Goal: Transaction & Acquisition: Book appointment/travel/reservation

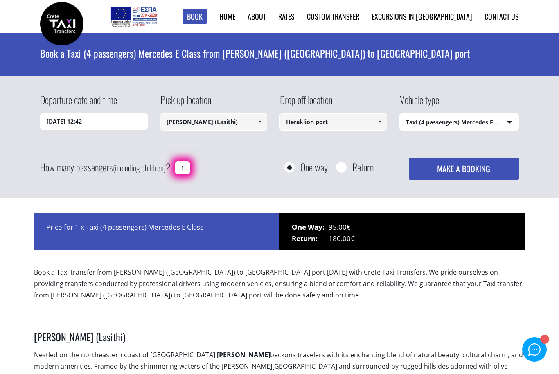
select select "540"
click at [97, 121] on input "[DATE] 12:42" at bounding box center [94, 121] width 108 height 16
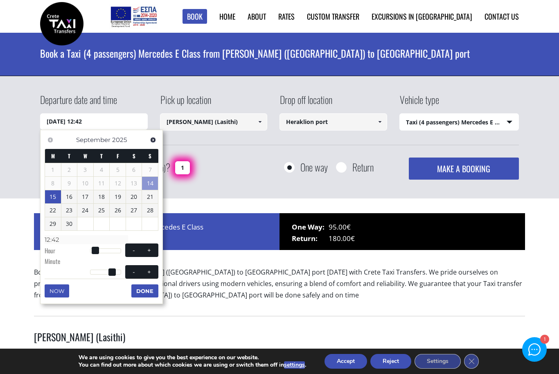
click at [50, 194] on link "15" at bounding box center [53, 196] width 16 height 13
type input "[DATE] 01:00"
type input "01:00"
type input "[DATE] 02:00"
type input "02:00"
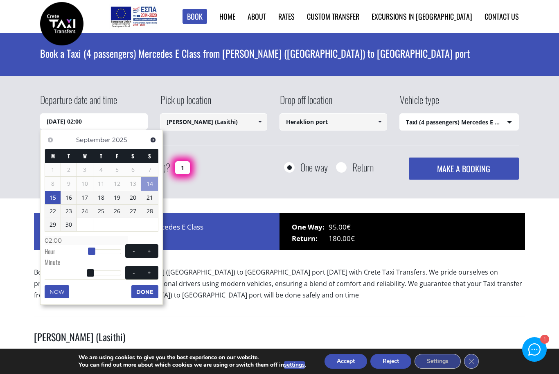
type input "[DATE] 03:00"
type input "03:00"
type input "[DATE] 04:00"
type input "04:00"
type input "[DATE] 05:00"
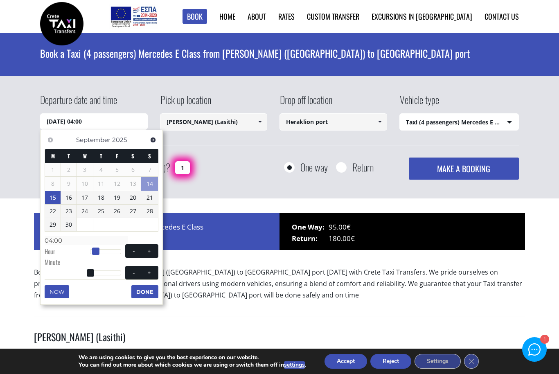
type input "05:00"
type input "[DATE] 06:00"
type input "06:00"
drag, startPoint x: 90, startPoint y: 251, endPoint x: 99, endPoint y: 251, distance: 8.2
click at [99, 251] on span at bounding box center [98, 251] width 7 height 7
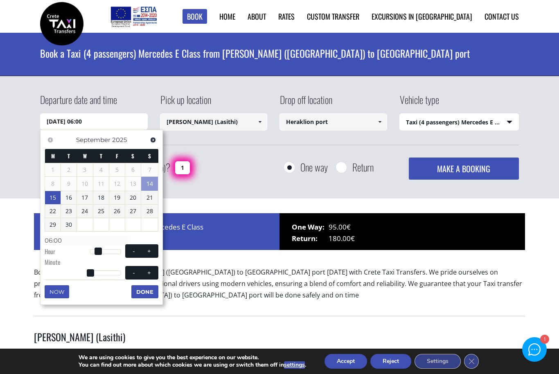
type input "[DATE] 06:01"
type input "06:01"
type input "[DATE] 06:02"
type input "06:02"
type input "[DATE] 06:03"
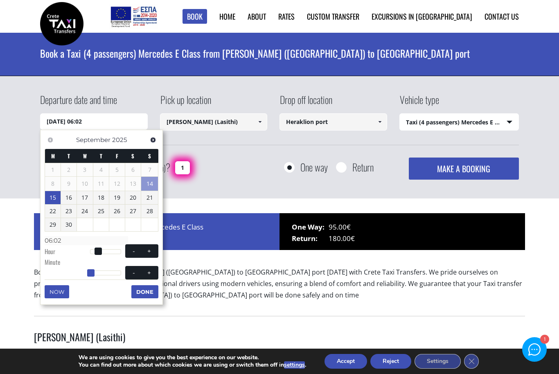
type input "06:03"
type input "[DATE] 06:04"
type input "06:04"
type input "[DATE] 06:05"
type input "06:05"
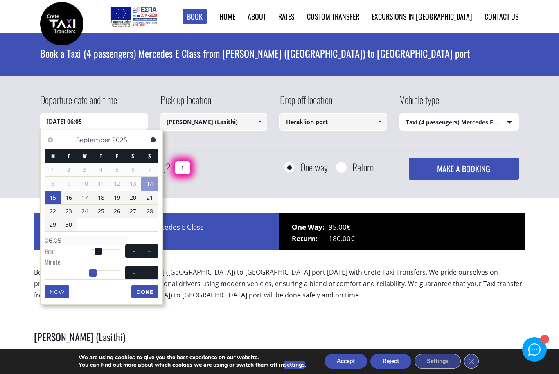
type input "[DATE] 06:06"
type input "06:06"
type input "[DATE] 06:07"
type input "06:07"
type input "[DATE] 06:09"
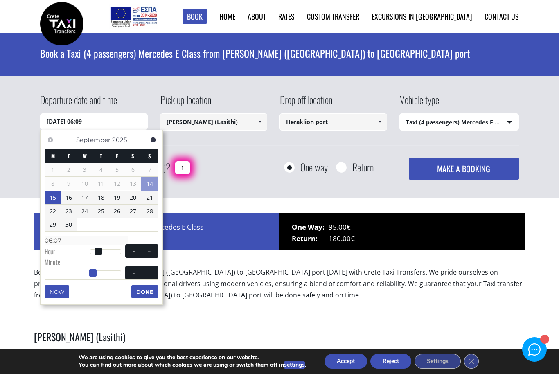
type input "06:09"
type input "[DATE] 06:10"
type input "06:10"
type input "[DATE] 06:12"
type input "06:12"
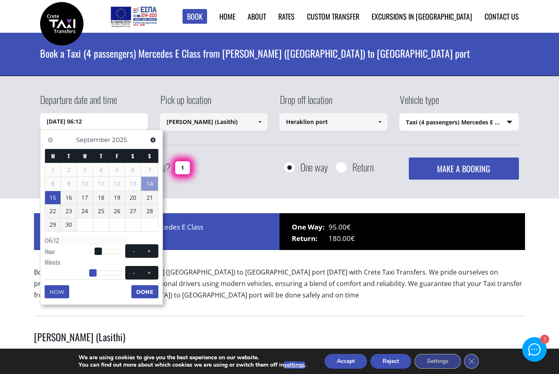
type input "[DATE] 06:13"
type input "06:13"
type input "[DATE] 06:14"
type input "06:14"
type input "[DATE] 06:15"
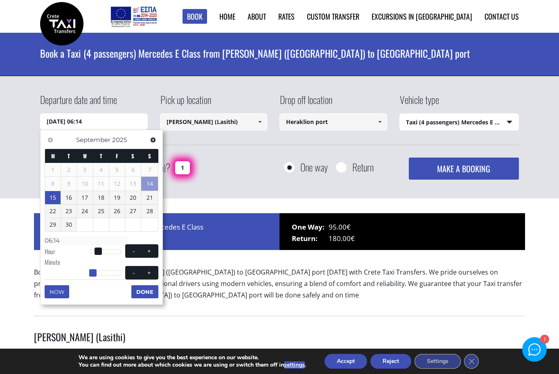
type input "06:15"
type input "[DATE] 06:16"
type input "06:16"
type input "[DATE] 06:17"
type input "06:17"
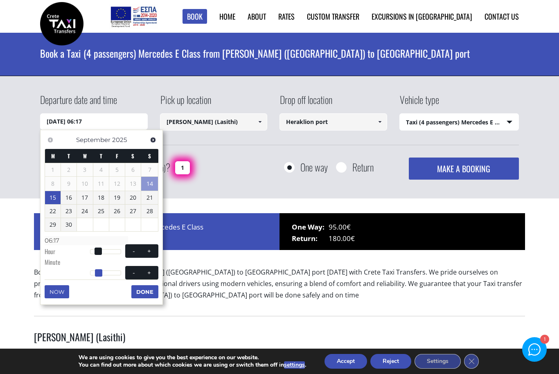
type input "[DATE] 06:18"
type input "06:18"
type input "[DATE] 06:19"
type input "06:19"
type input "[DATE] 06:20"
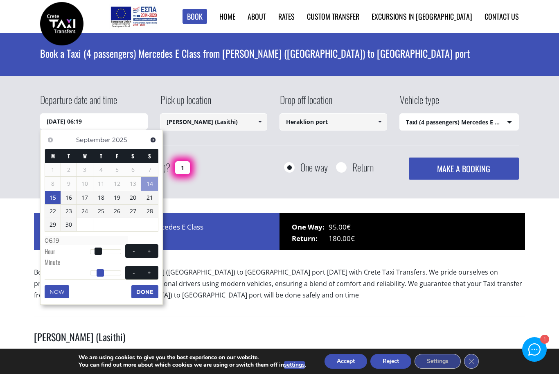
type input "06:20"
type input "[DATE] 06:21"
type input "06:21"
type input "[DATE] 06:22"
type input "06:22"
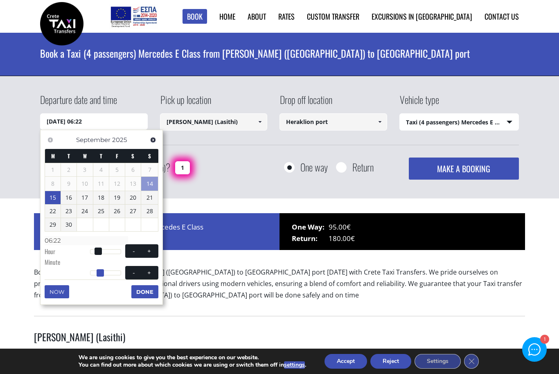
type input "[DATE] 06:23"
type input "06:23"
type input "[DATE] 06:24"
type input "06:24"
type input "[DATE] 06:25"
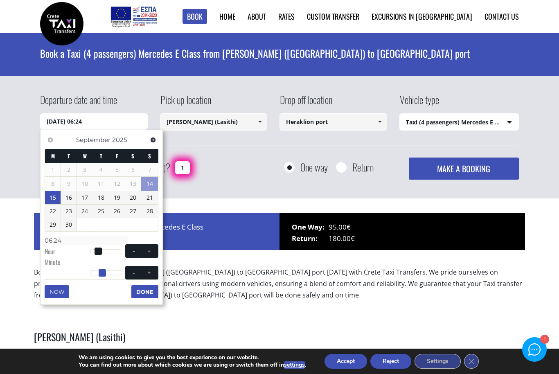
type input "06:25"
type input "[DATE] 06:26"
type input "06:26"
type input "[DATE] 06:27"
type input "06:27"
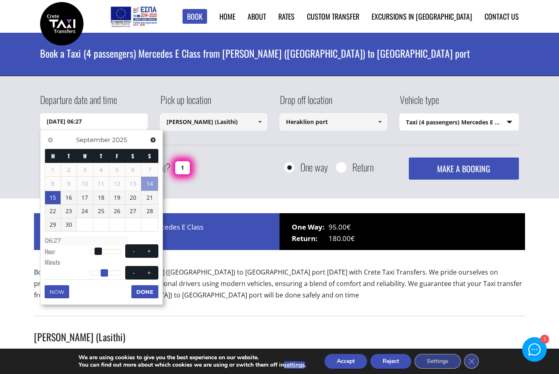
type input "[DATE] 06:28"
type input "06:28"
type input "[DATE] 06:29"
type input "06:29"
type input "[DATE] 06:30"
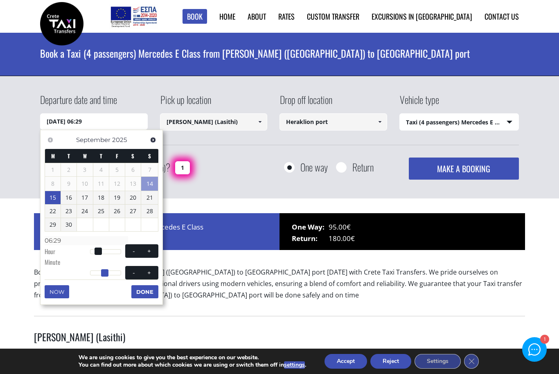
type input "06:30"
drag, startPoint x: 91, startPoint y: 271, endPoint x: 107, endPoint y: 271, distance: 15.6
click at [107, 271] on span at bounding box center [105, 272] width 7 height 7
click at [146, 294] on button "Done" at bounding box center [144, 291] width 27 height 13
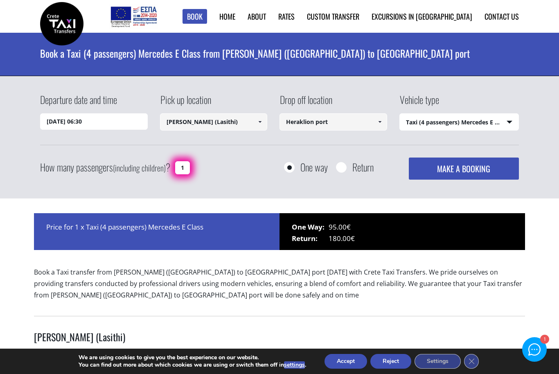
click at [251, 122] on input "[PERSON_NAME] (Lasithi)" at bounding box center [214, 121] width 108 height 17
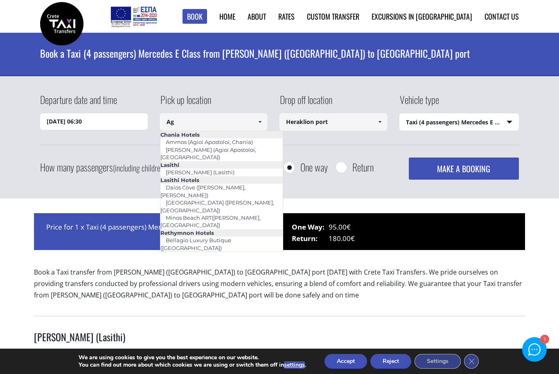
type input "A"
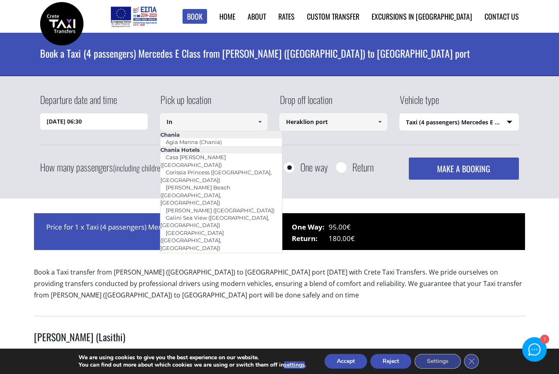
type input "I"
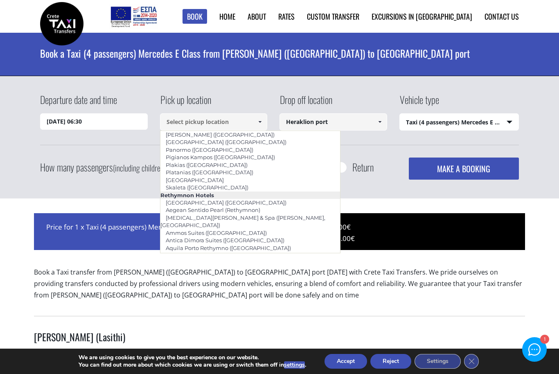
scroll to position [1339, 0]
